Goal: Task Accomplishment & Management: Manage account settings

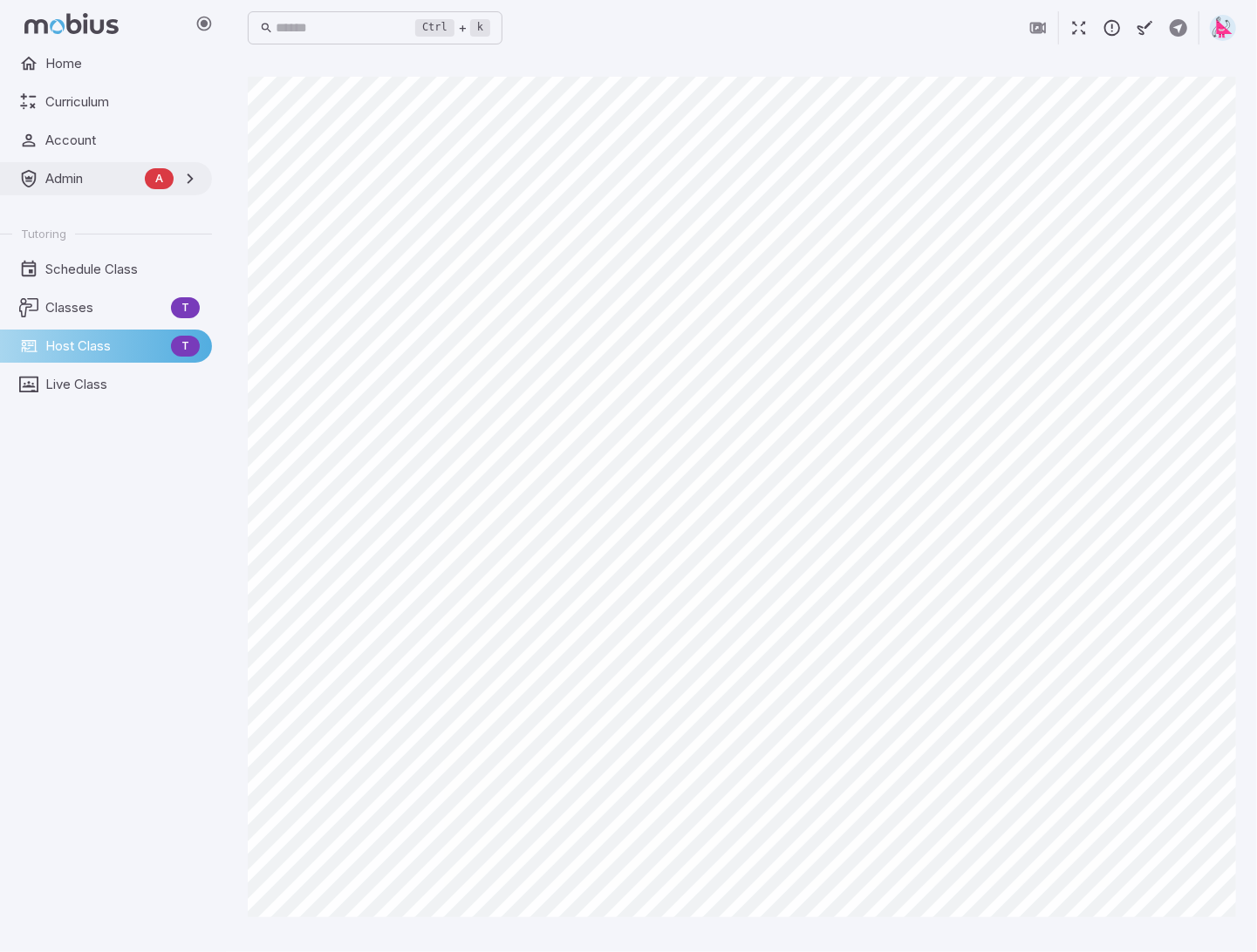
click at [61, 180] on span "Admin" at bounding box center [92, 179] width 93 height 19
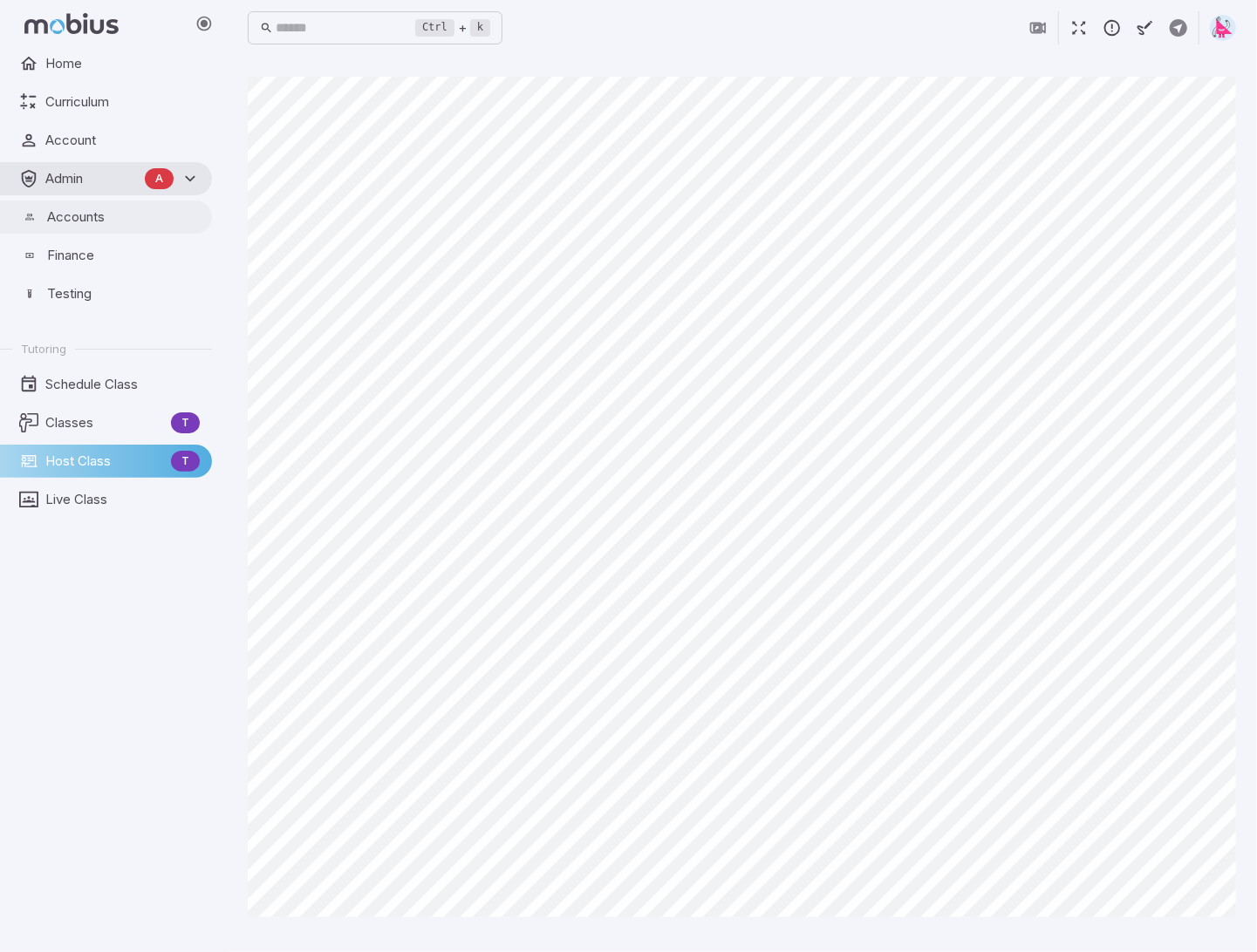
click at [59, 216] on span "Accounts" at bounding box center [124, 217] width 153 height 19
